Goal: Information Seeking & Learning: Learn about a topic

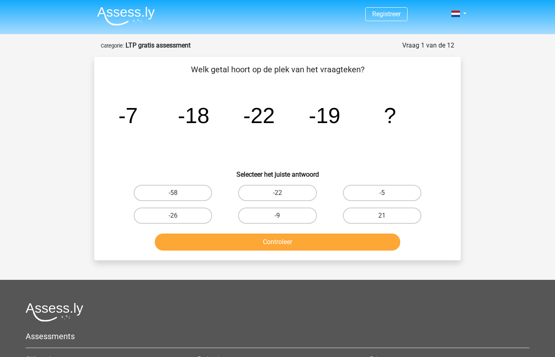
click at [140, 22] on img at bounding box center [126, 15] width 58 height 19
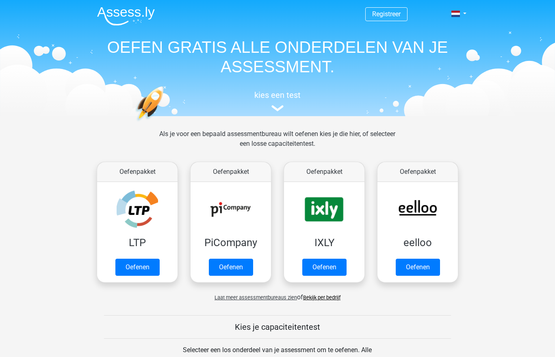
click at [145, 268] on link "Oefenen" at bounding box center [137, 267] width 44 height 17
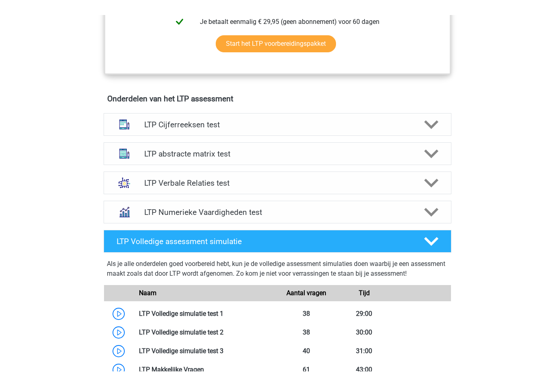
scroll to position [427, 0]
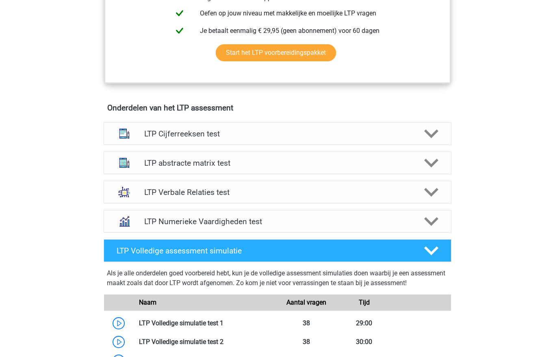
click at [425, 165] on icon at bounding box center [431, 163] width 14 height 14
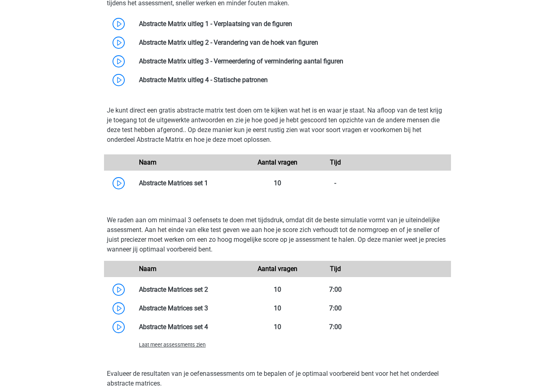
scroll to position [629, 0]
click at [208, 182] on link at bounding box center [208, 183] width 0 height 8
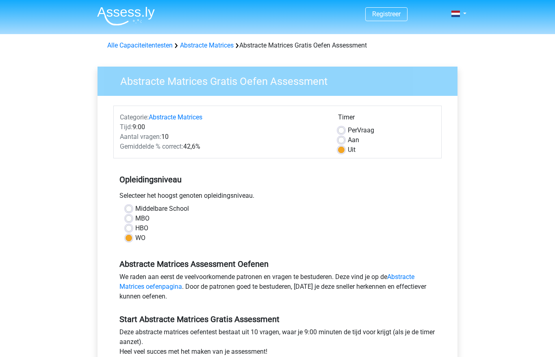
click at [348, 142] on label "Aan" at bounding box center [353, 140] width 11 height 10
click at [341, 142] on input "Aan" at bounding box center [341, 139] width 6 height 8
radio input "true"
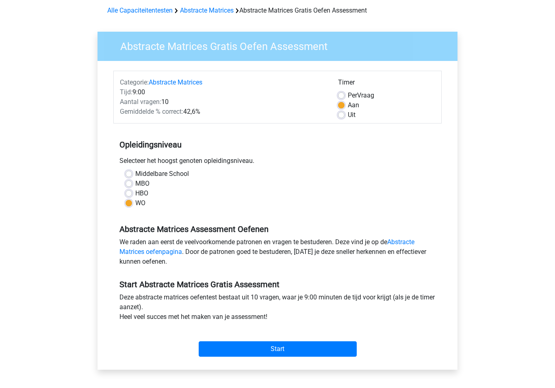
scroll to position [89, 0]
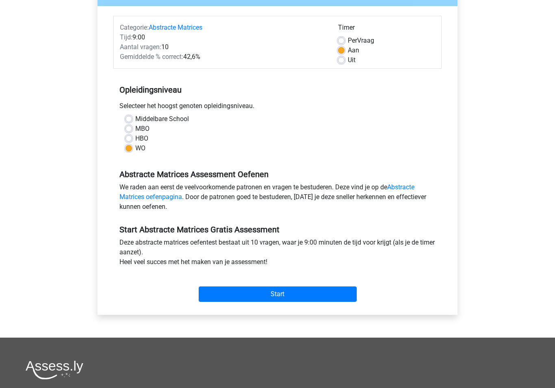
click at [336, 294] on input "Start" at bounding box center [278, 294] width 158 height 15
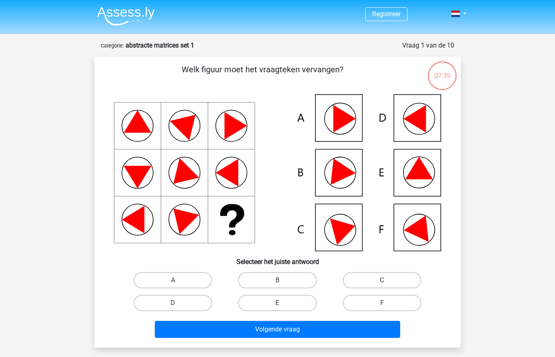
click at [281, 330] on button "Volgende vraag" at bounding box center [278, 329] width 246 height 17
click at [267, 329] on button "Volgende vraag" at bounding box center [278, 329] width 246 height 17
